Goal: Find specific page/section: Find specific page/section

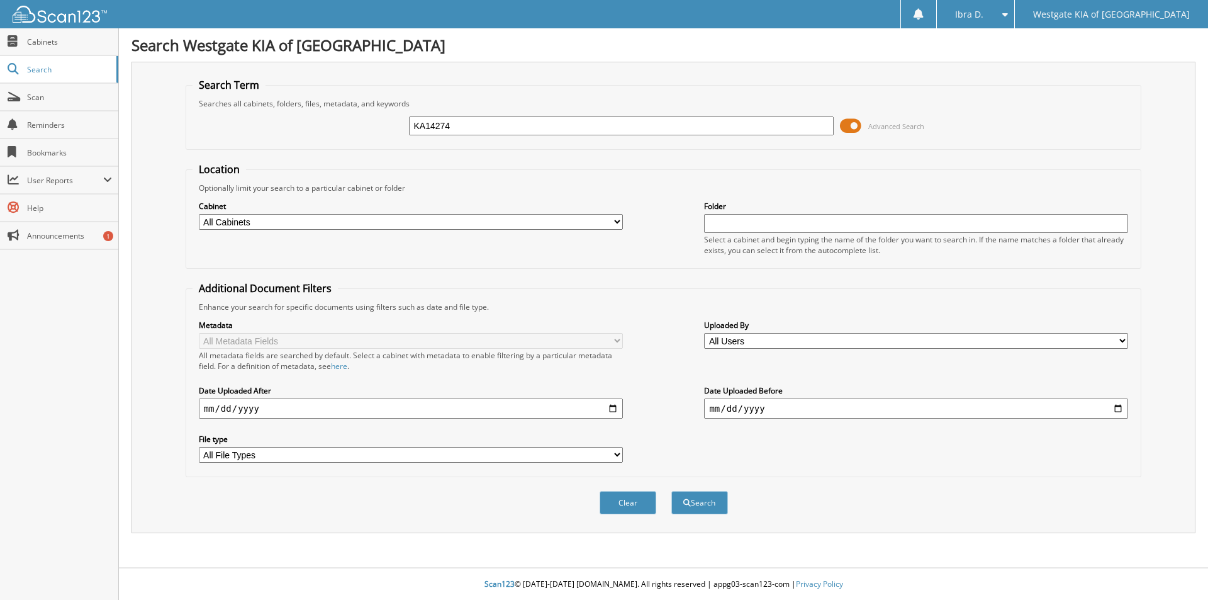
type input "KA14274"
click at [671, 491] on button "Search" at bounding box center [699, 502] width 57 height 23
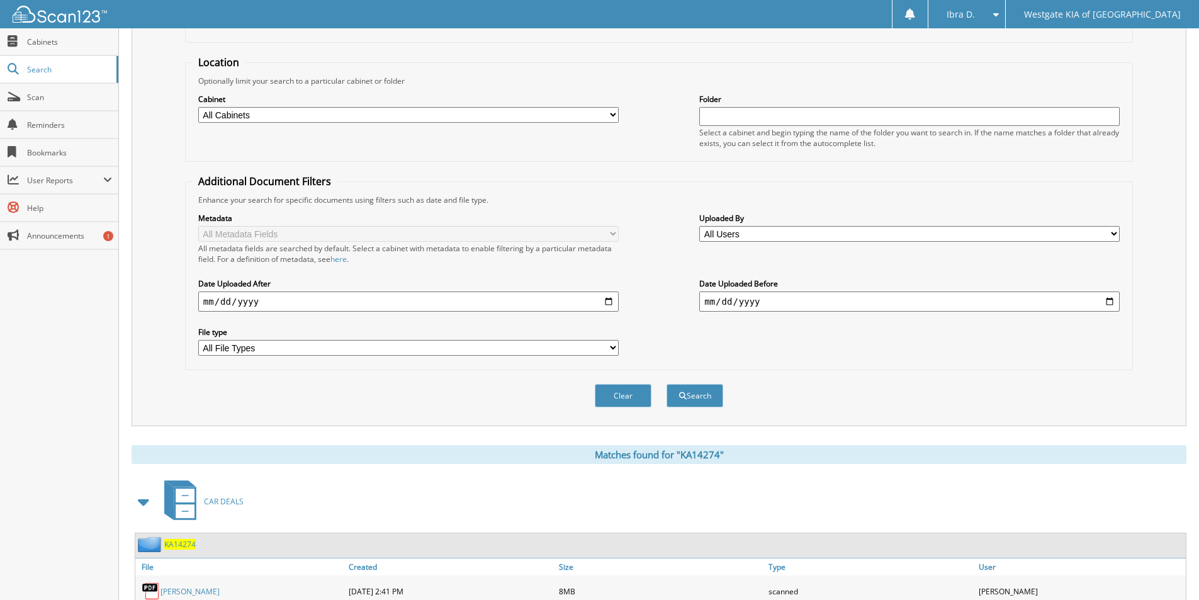
scroll to position [174, 0]
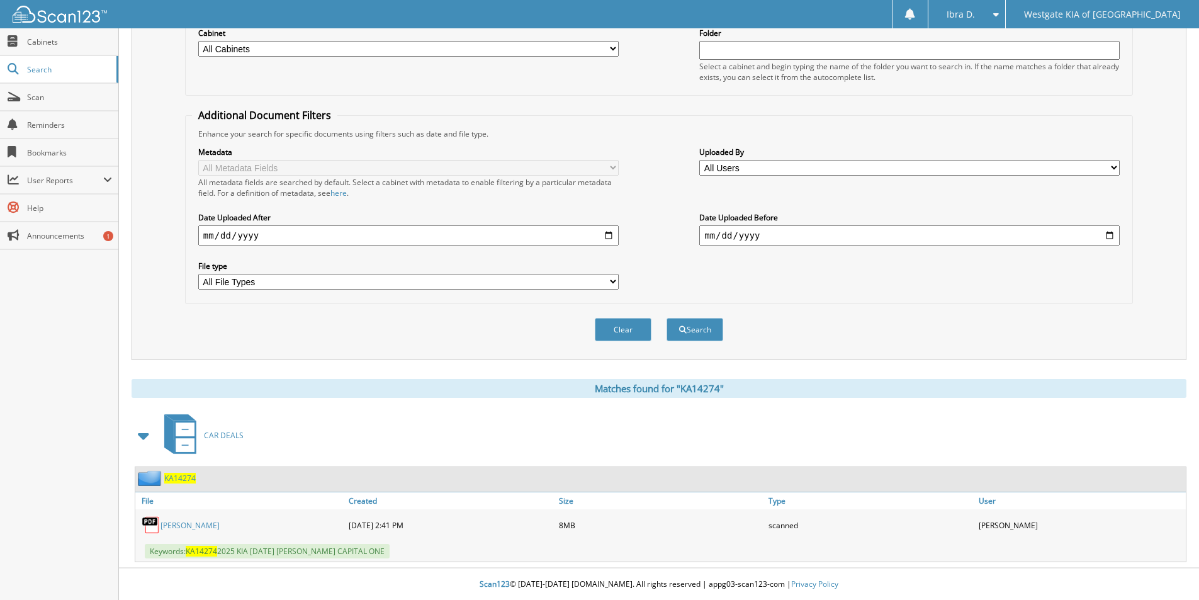
click at [202, 526] on link "[PERSON_NAME]" at bounding box center [189, 525] width 59 height 11
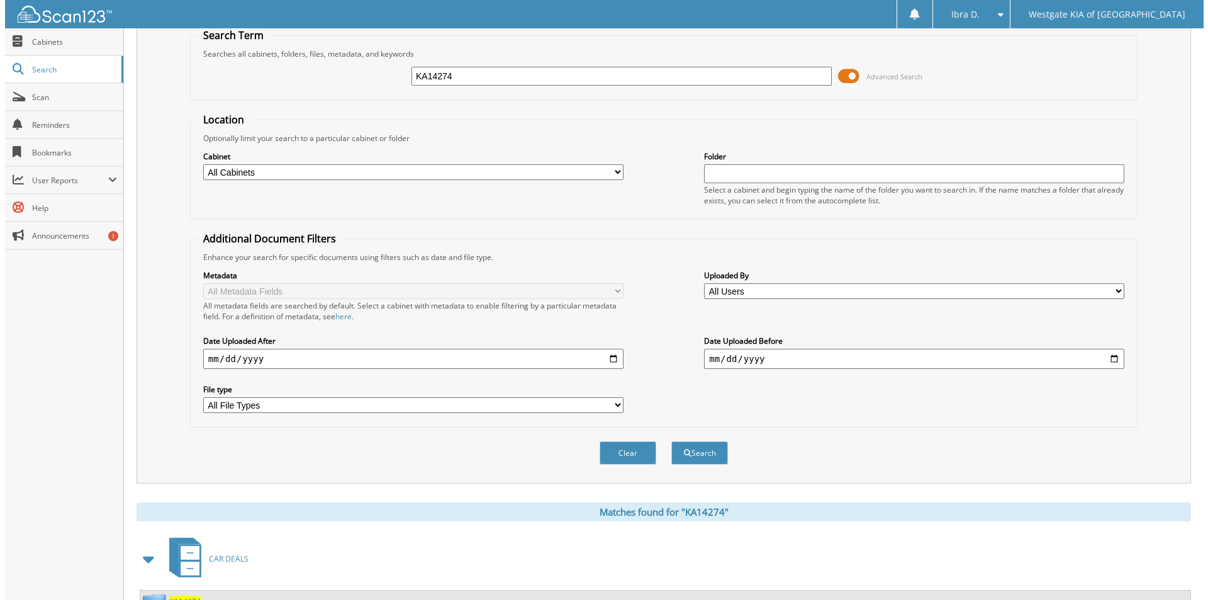
scroll to position [0, 0]
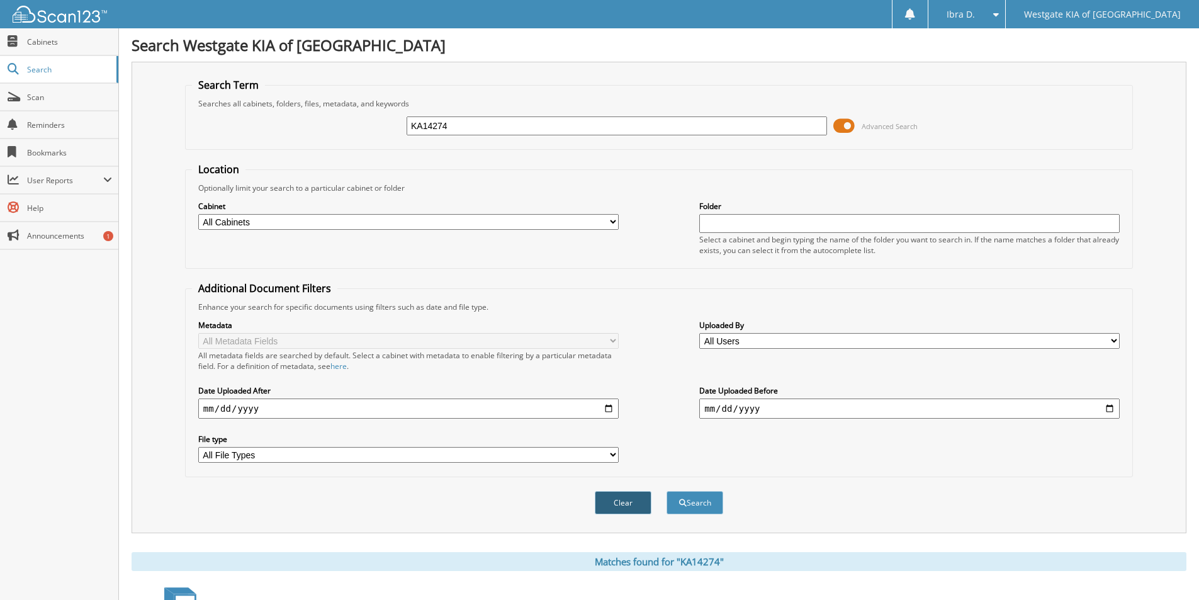
click at [637, 507] on button "Clear" at bounding box center [623, 502] width 57 height 23
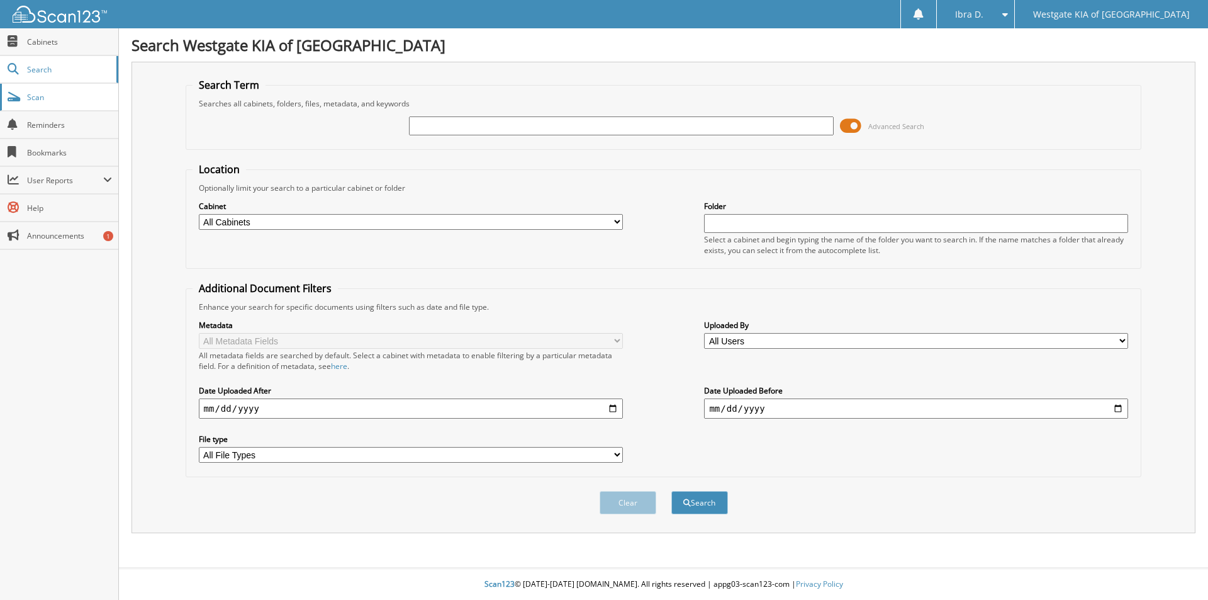
click at [69, 98] on span "Scan" at bounding box center [69, 97] width 85 height 11
